Goal: Task Accomplishment & Management: Manage account settings

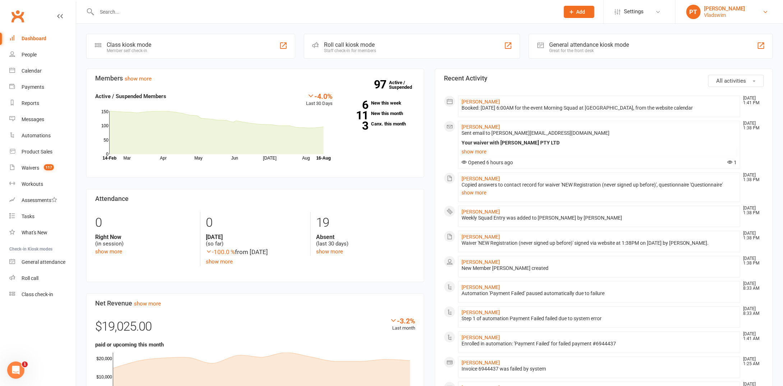
click at [739, 14] on link "PT Peter Timko Vladswim" at bounding box center [730, 12] width 86 height 14
click at [627, 14] on span "Settings" at bounding box center [634, 12] width 20 height 16
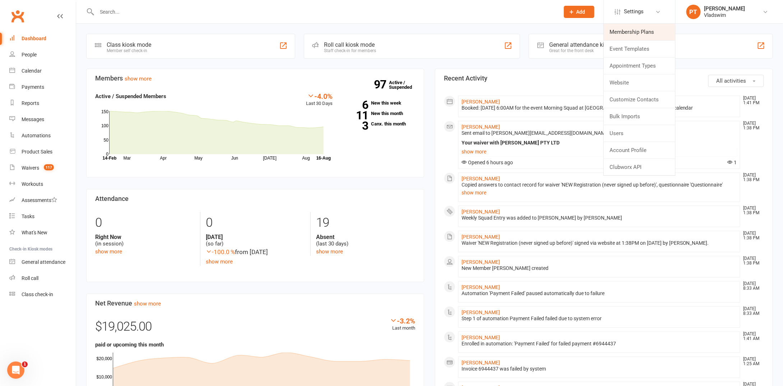
click at [624, 30] on link "Membership Plans" at bounding box center [640, 32] width 72 height 17
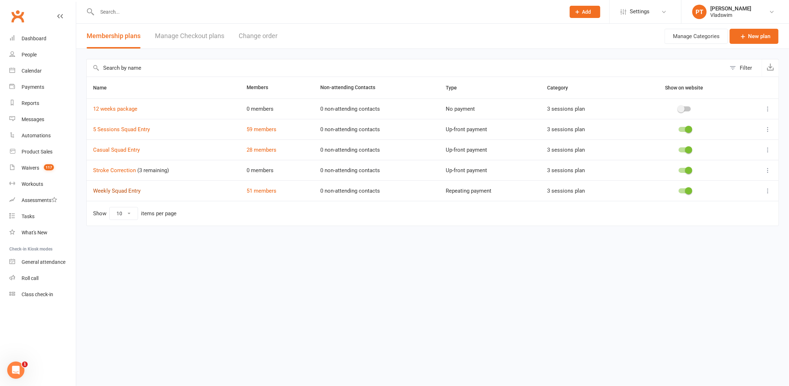
click at [123, 188] on link "Weekly Squad Entry" at bounding box center [116, 191] width 47 height 6
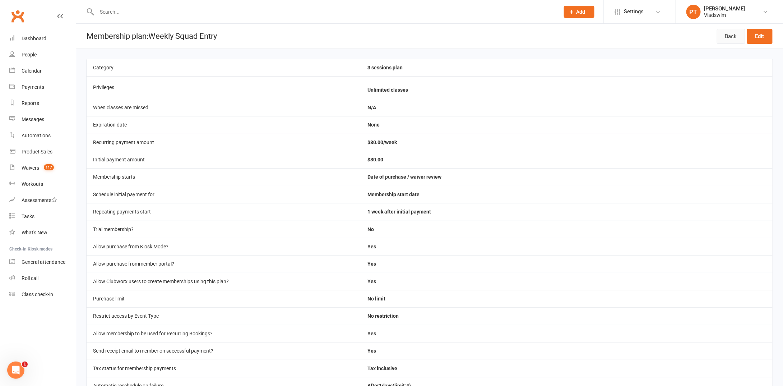
click at [729, 33] on link "Back" at bounding box center [731, 36] width 28 height 15
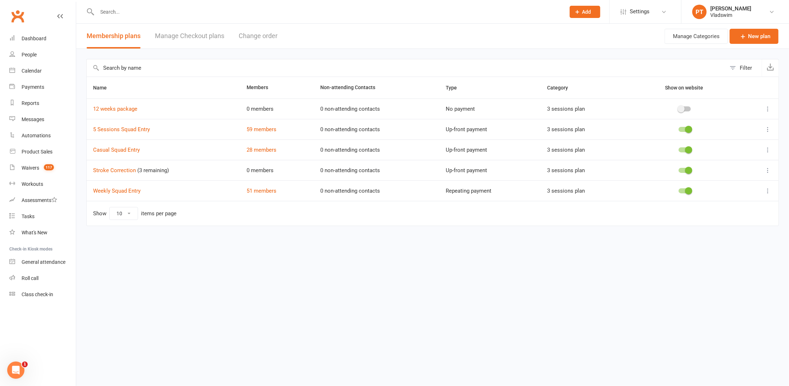
click at [766, 190] on icon at bounding box center [767, 190] width 7 height 7
drag, startPoint x: 456, startPoint y: 252, endPoint x: 450, endPoint y: 252, distance: 6.5
click at [455, 252] on html "Prospect Member Non-attending contact Class / event Appointment Grading event T…" at bounding box center [394, 128] width 789 height 256
click at [35, 170] on div "Waivers" at bounding box center [31, 168] width 18 height 6
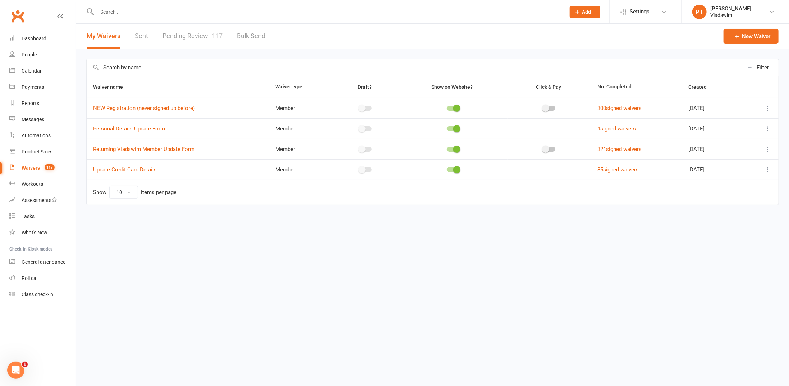
click at [261, 235] on html "Prospect Member Non-attending contact Class / event Appointment Grading event T…" at bounding box center [394, 117] width 789 height 235
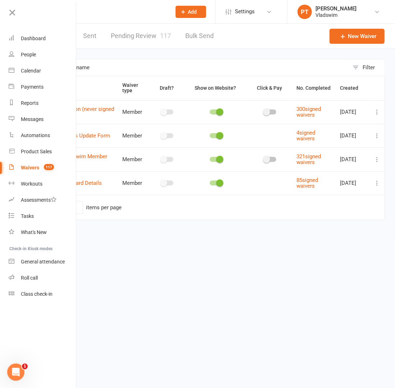
click at [127, 250] on html "Prospect Member Non-attending contact Class / event Appointment Grading event T…" at bounding box center [197, 125] width 395 height 250
click at [9, 167] on link "Waivers 117" at bounding box center [43, 168] width 68 height 16
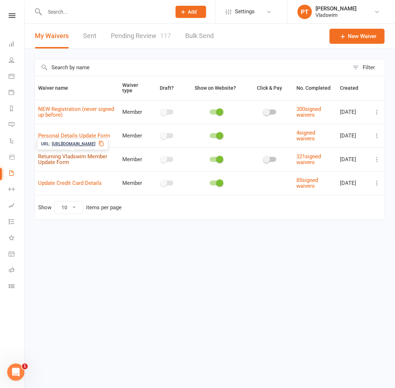
click at [54, 158] on link "Returning Vladswim Member Update Form" at bounding box center [72, 159] width 69 height 13
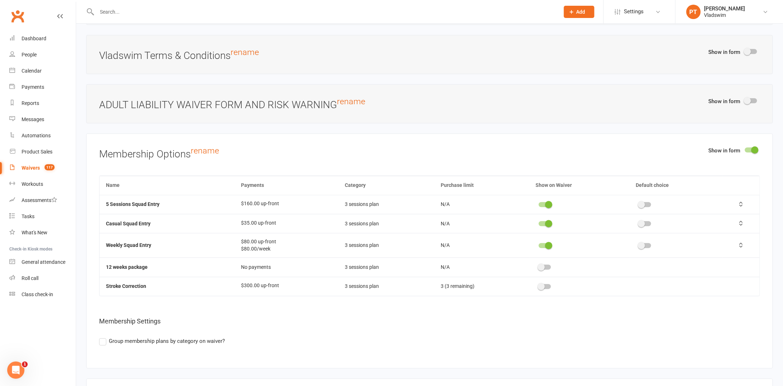
scroll to position [880, 0]
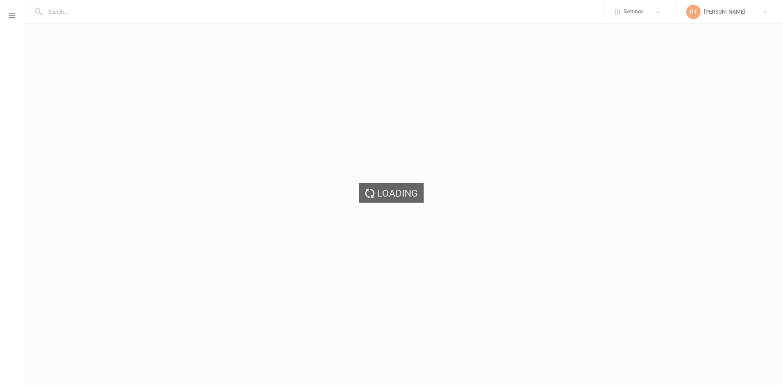
select select "select"
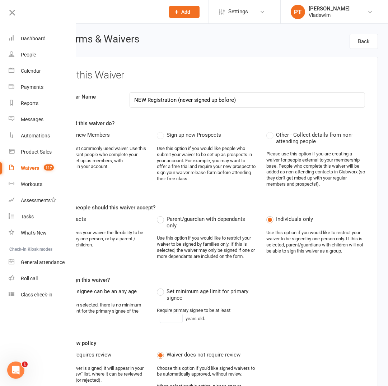
click at [9, 168] on link "Waivers 117" at bounding box center [43, 168] width 68 height 16
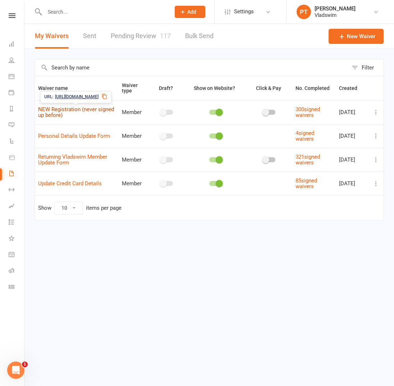
click at [82, 108] on link "NEW Registration (never signed up before)" at bounding box center [76, 112] width 76 height 13
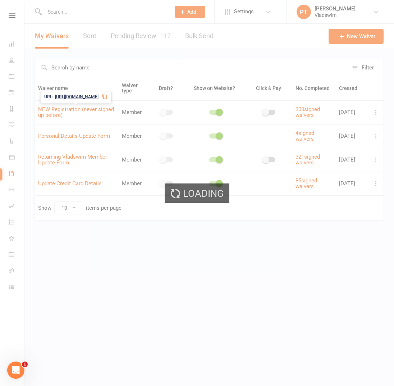
select select "select"
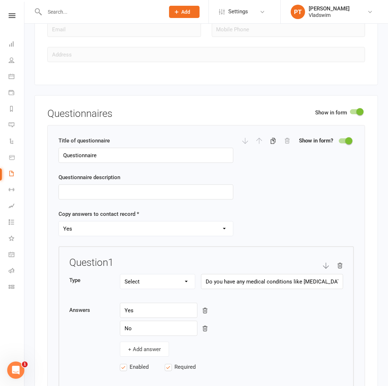
scroll to position [934, 0]
